Goal: Information Seeking & Learning: Check status

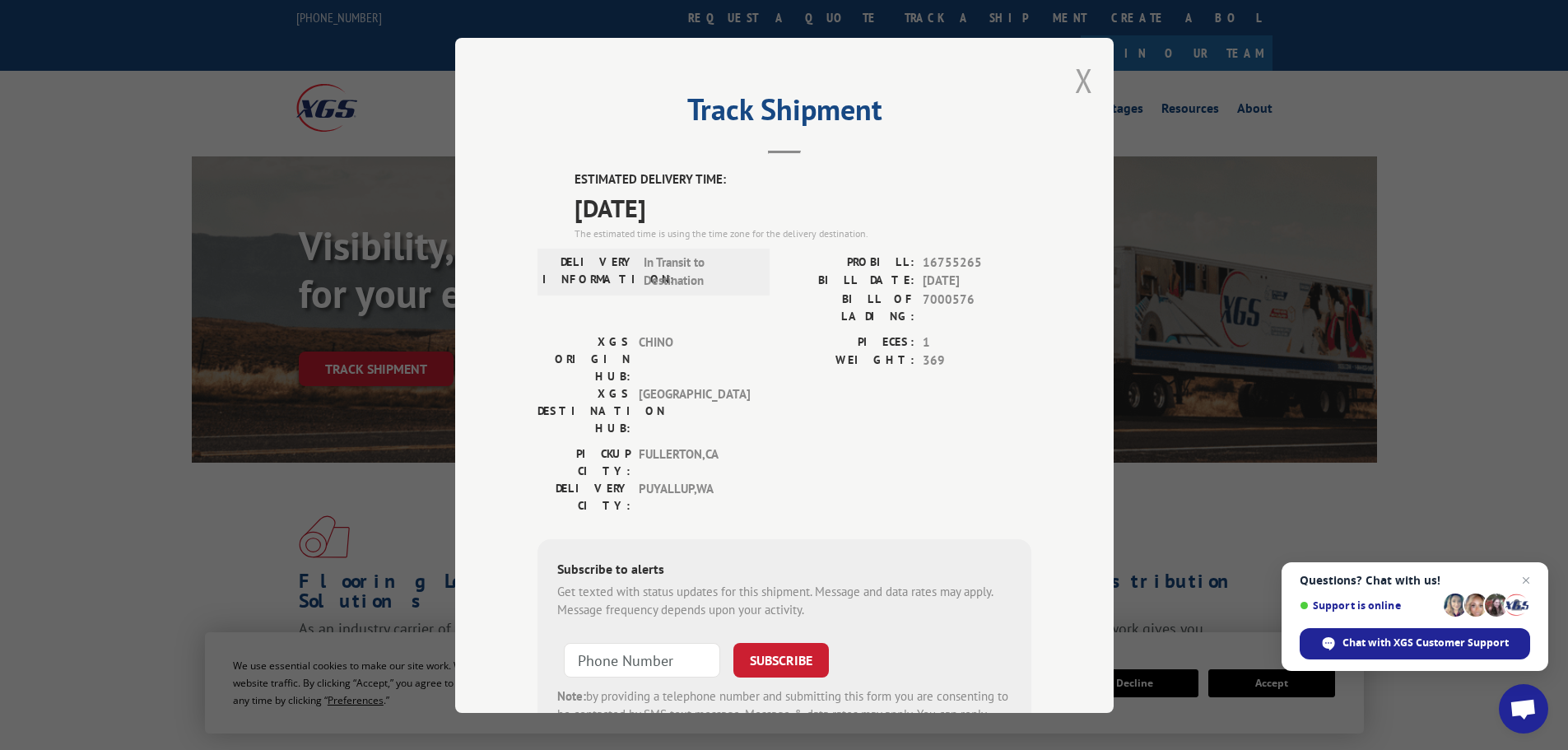
click at [1074, 87] on button "Close modal" at bounding box center [1083, 80] width 18 height 43
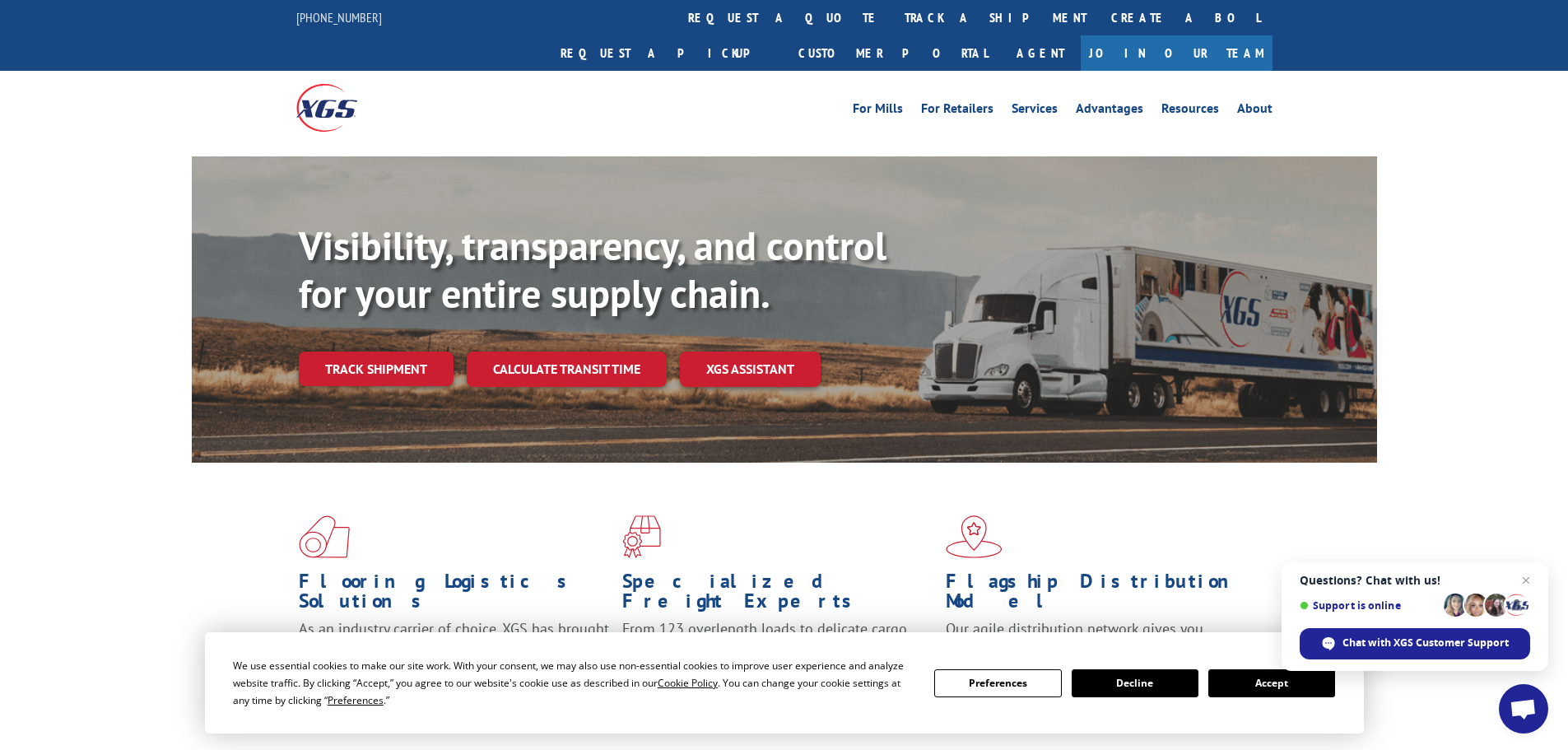
click at [390, 352] on link "Track shipment" at bounding box center [376, 369] width 155 height 35
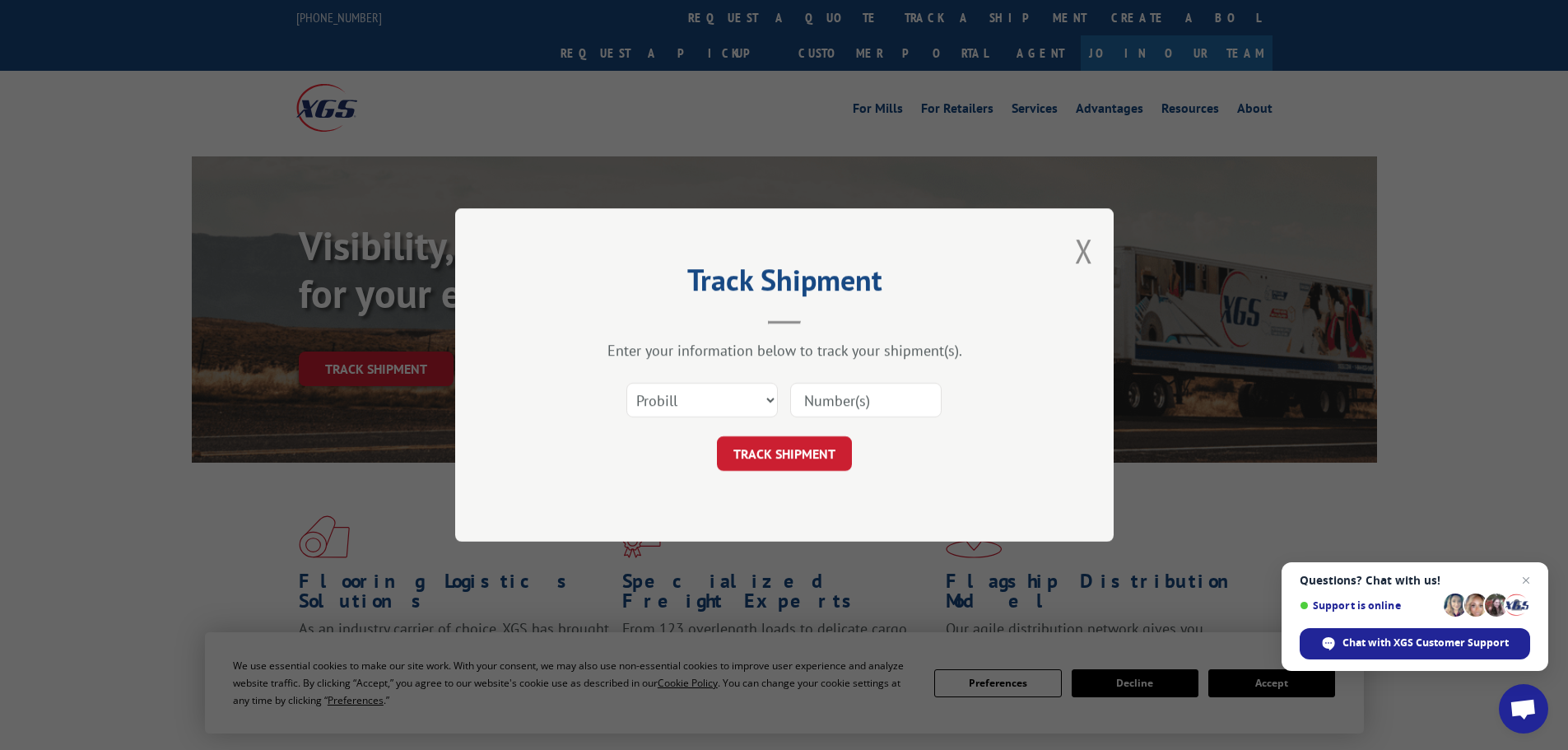
click at [843, 413] on input at bounding box center [865, 400] width 152 height 35
paste input "17517329"
type input "17517329"
click at [775, 449] on button "TRACK SHIPMENT" at bounding box center [784, 454] width 135 height 35
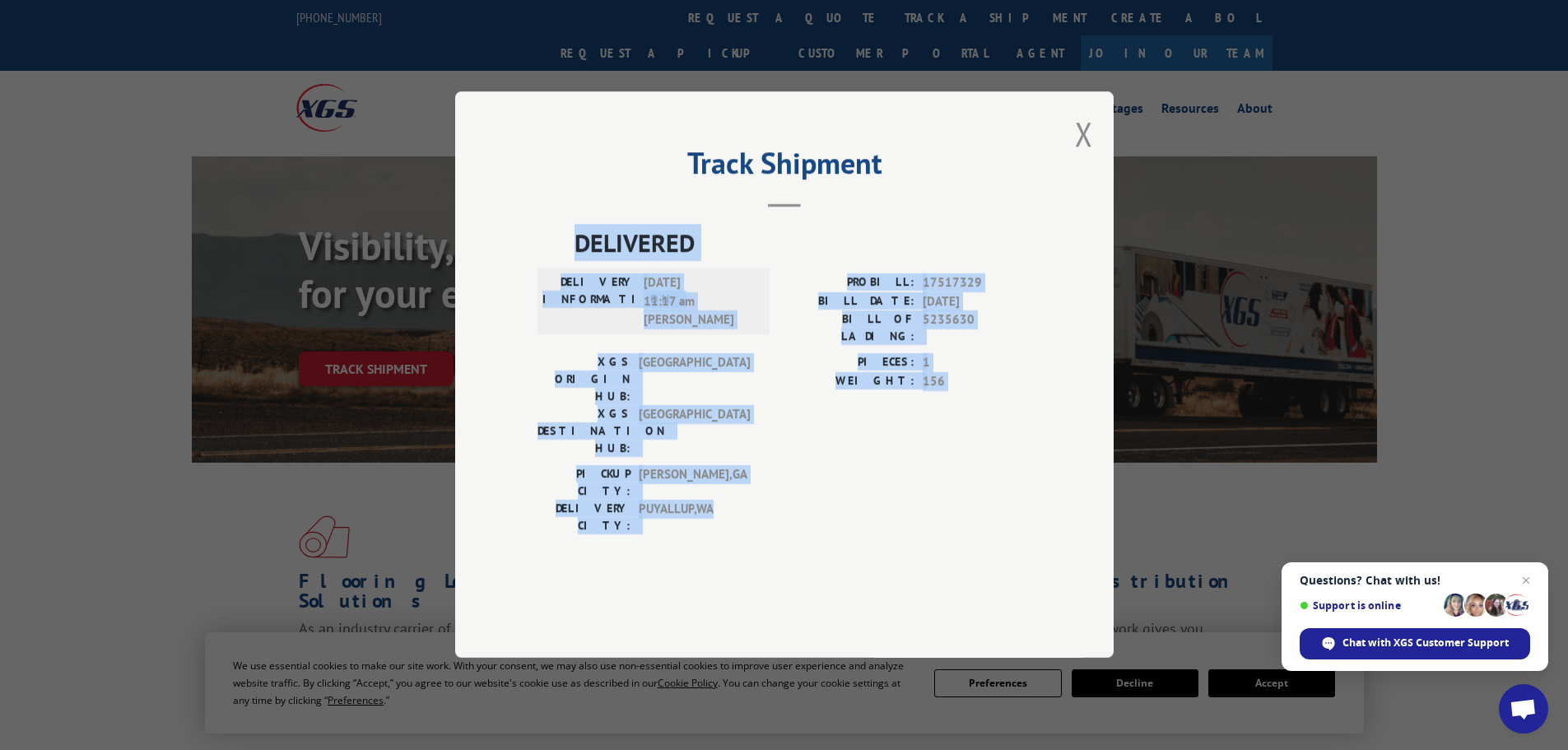
drag, startPoint x: 576, startPoint y: 288, endPoint x: 840, endPoint y: 429, distance: 299.3
click at [936, 496] on div "DELIVERED DELIVERY INFORMATION: [DATE] 11:17 am [PERSON_NAME]: 17517329 BILL DA…" at bounding box center [784, 405] width 494 height 363
copy div "DELIVERED DELIVERY INFORMATION: [DATE] 11:17 am [PERSON_NAME]: 17517329 BILL DA…"
click at [1087, 156] on button "Close modal" at bounding box center [1083, 133] width 18 height 43
